Goal: Navigation & Orientation: Find specific page/section

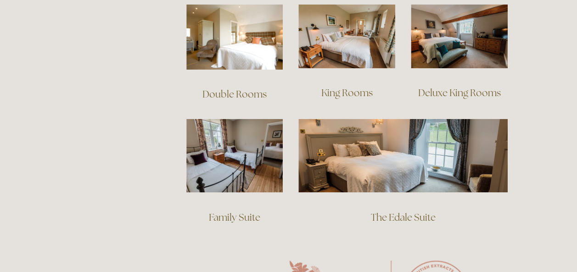
scroll to position [710, 0]
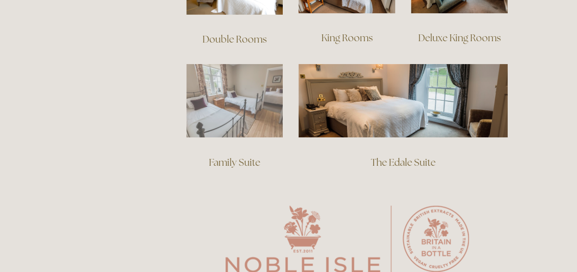
click at [226, 112] on img at bounding box center [234, 101] width 97 height 74
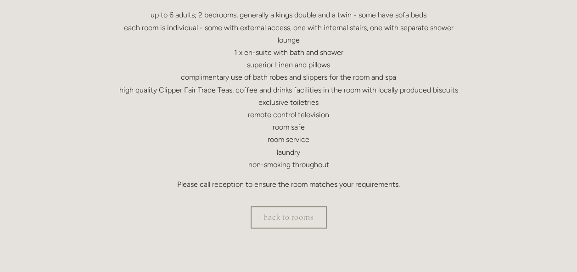
scroll to position [318, 0]
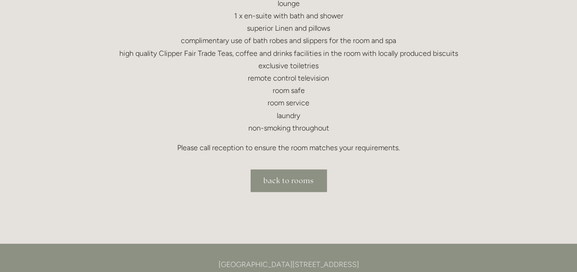
click at [296, 182] on link "back to rooms" at bounding box center [288, 181] width 76 height 22
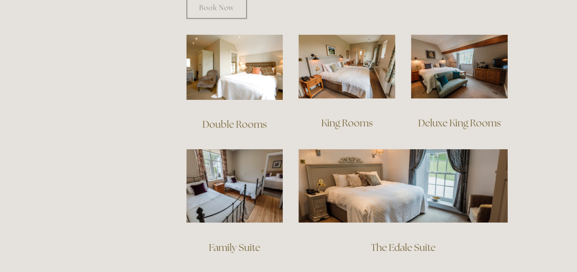
scroll to position [642, 0]
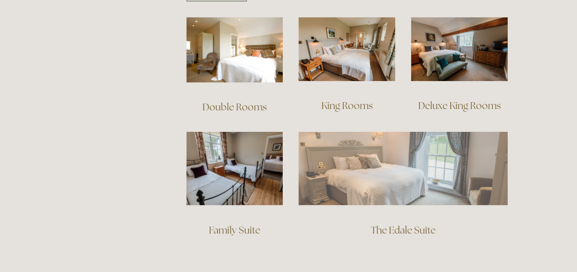
click at [427, 166] on img at bounding box center [402, 168] width 209 height 73
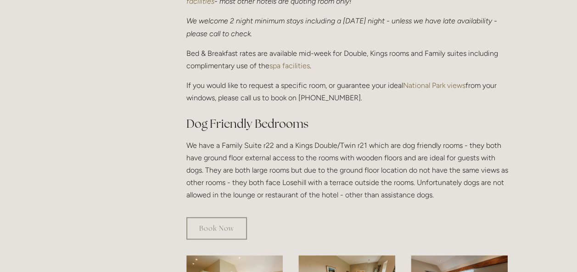
scroll to position [6, 0]
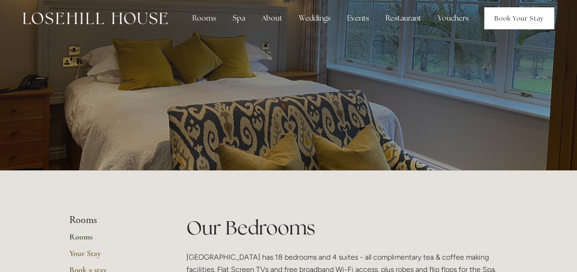
click at [502, 23] on link "Book Your Stay" at bounding box center [519, 18] width 70 height 22
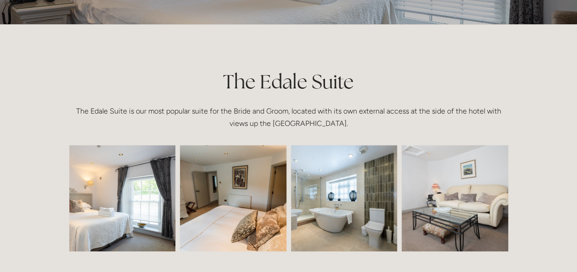
scroll to position [171, 0]
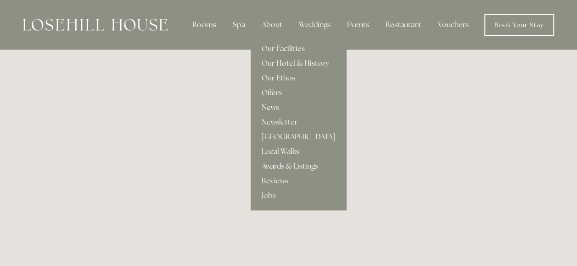
click at [271, 26] on div "About" at bounding box center [271, 25] width 35 height 18
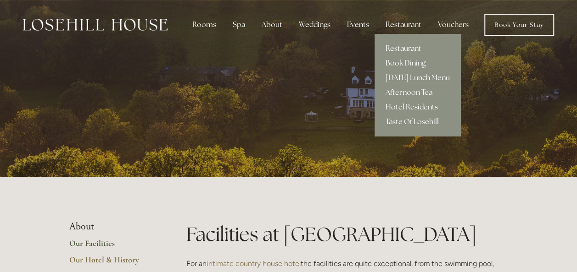
click at [409, 50] on link "Restaurant" at bounding box center [417, 48] width 86 height 15
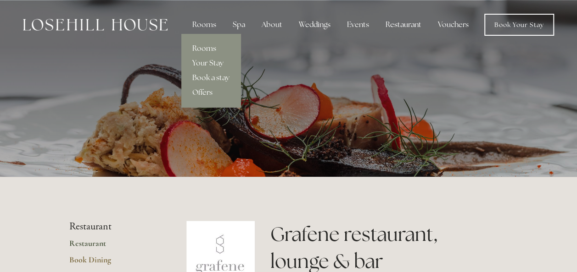
click at [208, 50] on link "Rooms" at bounding box center [210, 48] width 59 height 15
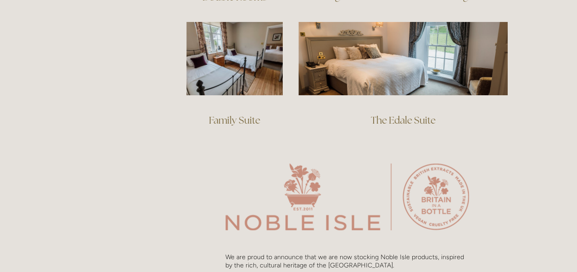
scroll to position [795, 0]
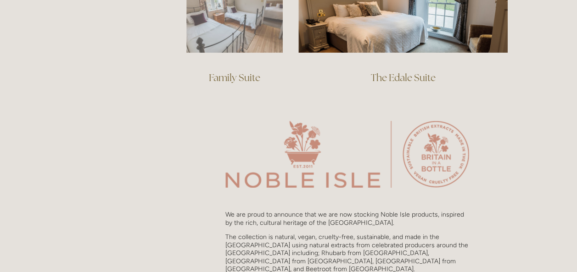
click at [215, 27] on img at bounding box center [234, 16] width 97 height 74
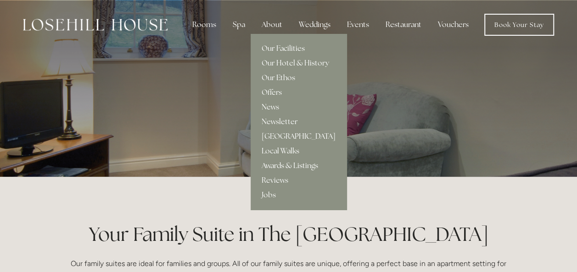
click at [272, 24] on div "About" at bounding box center [271, 25] width 35 height 18
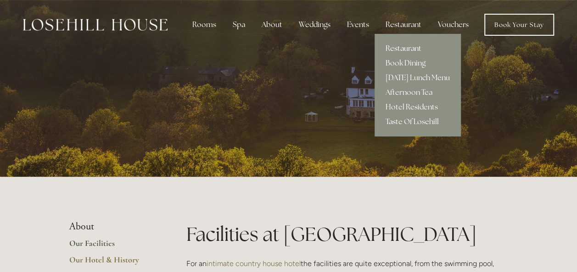
click at [405, 51] on link "Restaurant" at bounding box center [417, 48] width 86 height 15
